Goal: Transaction & Acquisition: Obtain resource

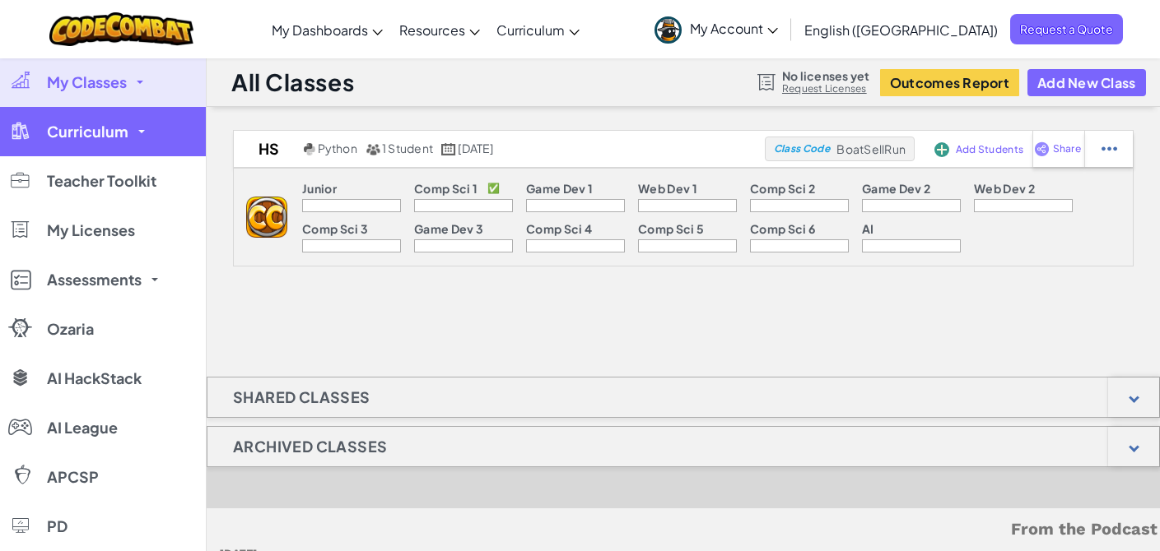
click at [144, 132] on link "Curriculum" at bounding box center [103, 131] width 206 height 49
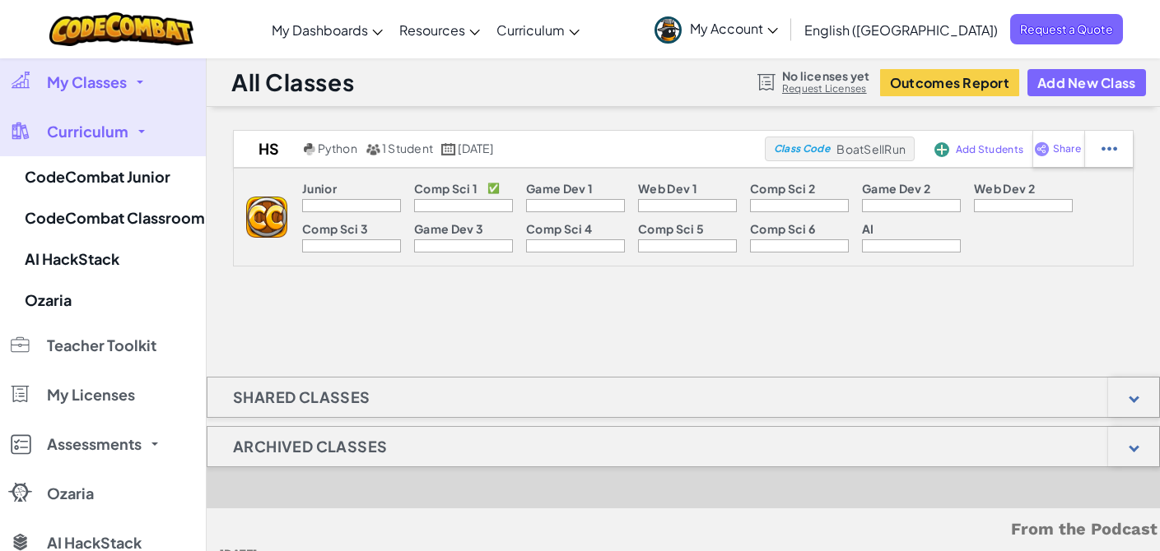
click at [144, 132] on link "Curriculum" at bounding box center [103, 131] width 206 height 49
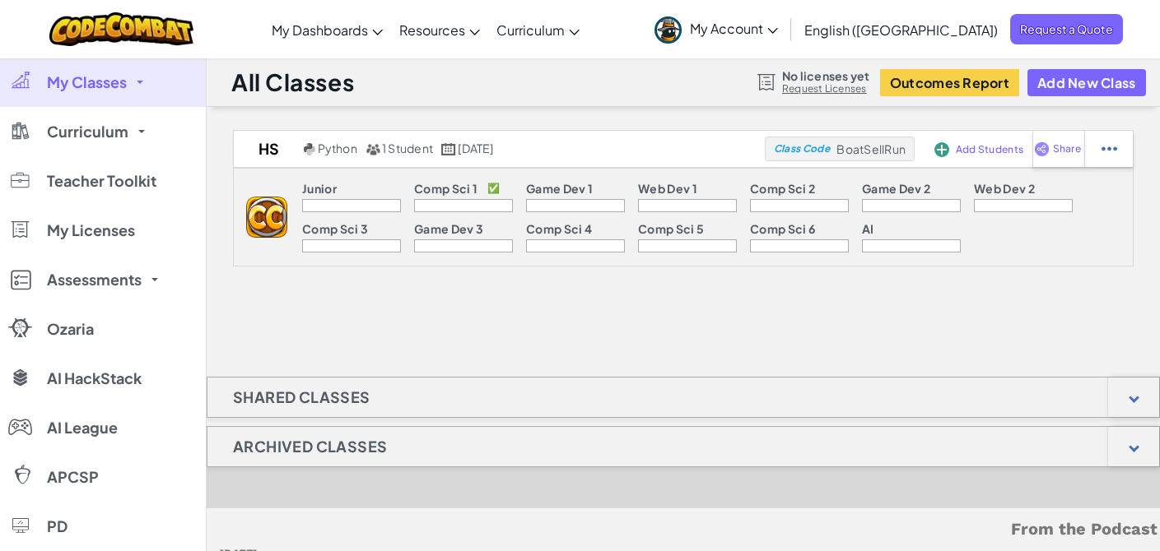
click at [338, 204] on div at bounding box center [351, 205] width 99 height 13
click at [1100, 151] on div at bounding box center [1108, 149] width 49 height 36
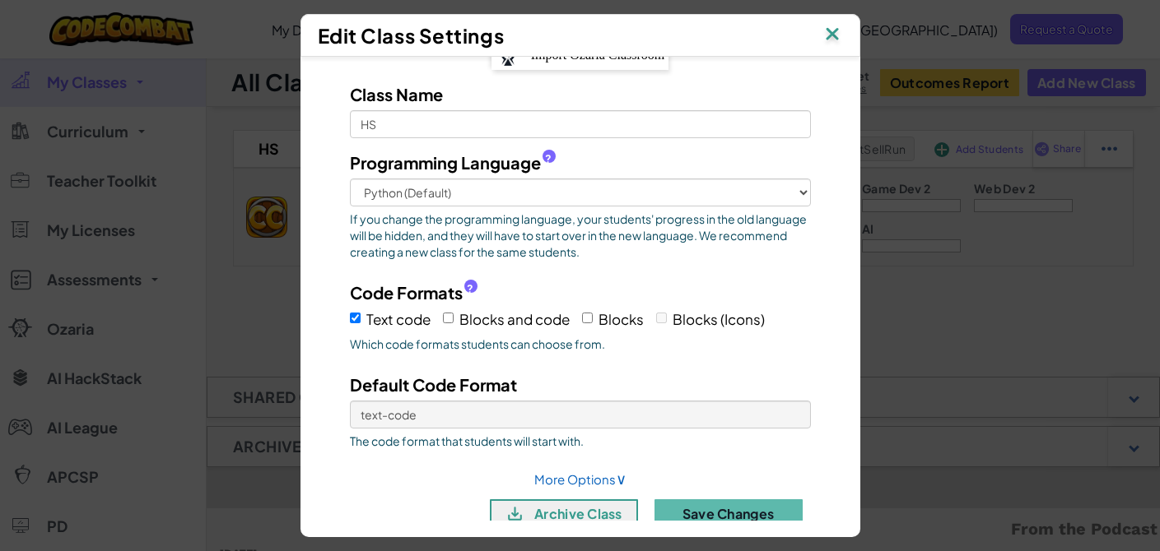
scroll to position [60, 0]
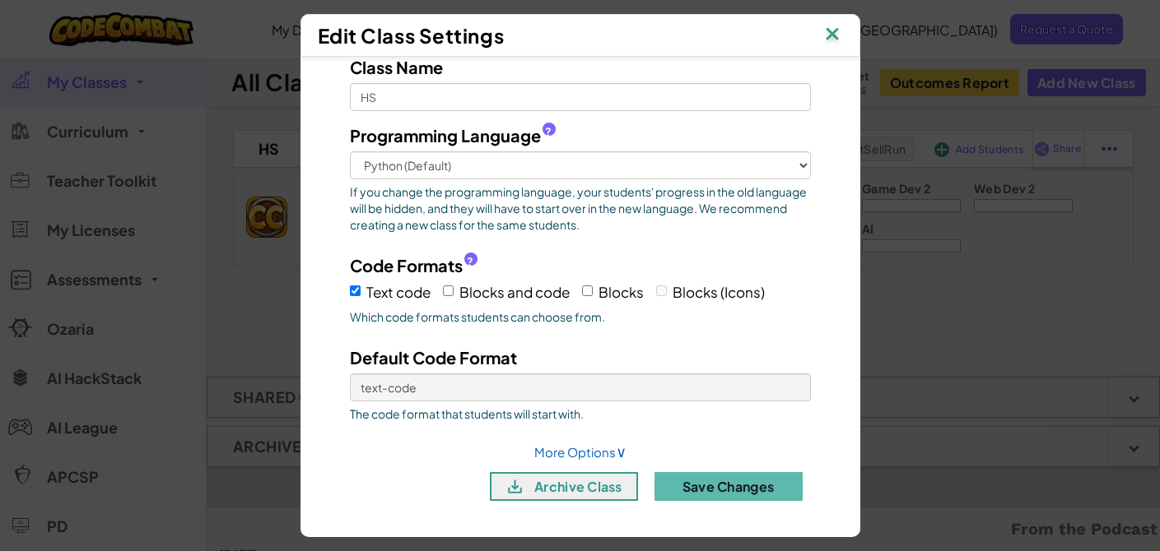
click at [842, 37] on img at bounding box center [831, 35] width 21 height 25
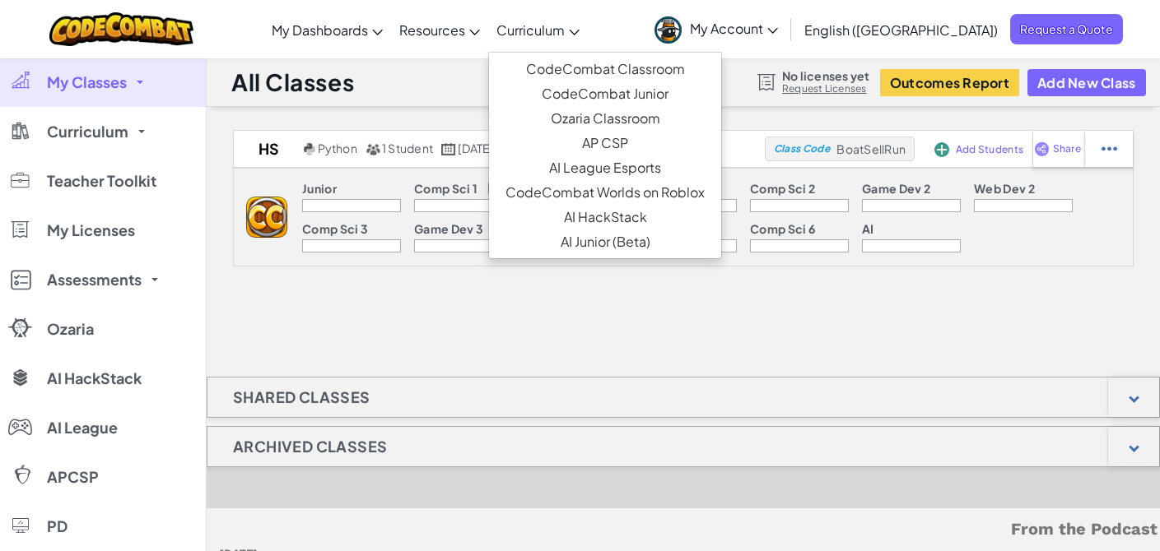
click at [588, 28] on link "Curriculum" at bounding box center [538, 29] width 100 height 44
click at [513, 333] on div "HS Python 1 Student August 26th, 2025 Class Code BoatSellRun Add Students Share…" at bounding box center [683, 424] width 953 height 588
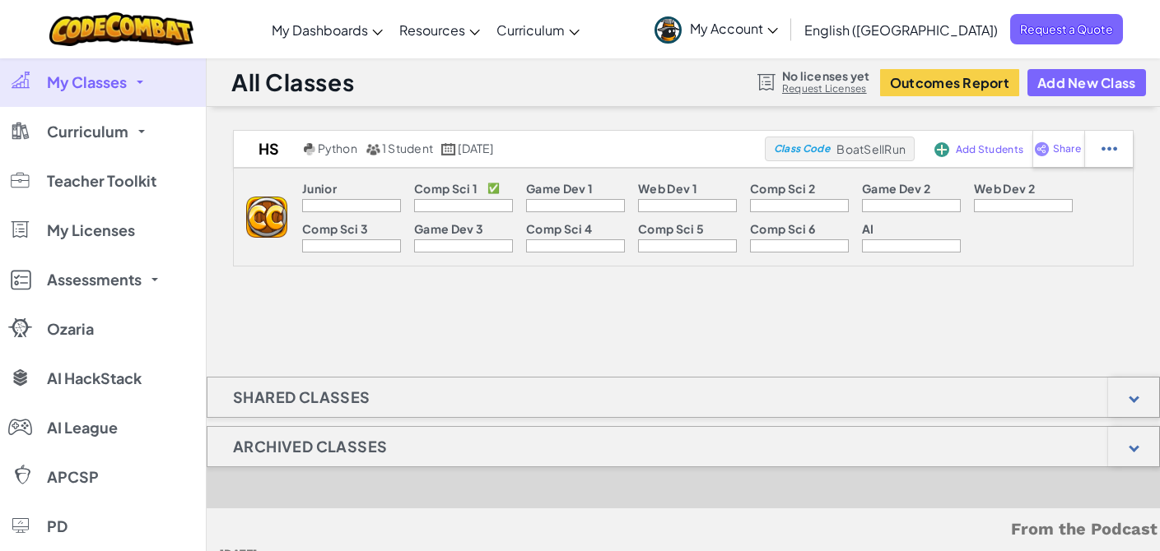
click at [601, 204] on div at bounding box center [575, 205] width 99 height 13
click at [376, 208] on div at bounding box center [351, 205] width 99 height 13
click at [268, 212] on img at bounding box center [266, 217] width 41 height 41
click at [1042, 28] on span "Request a Quote" at bounding box center [1066, 29] width 113 height 30
